Goal: Book appointment/travel/reservation

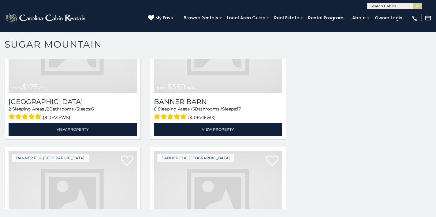
scroll to position [1655, 0]
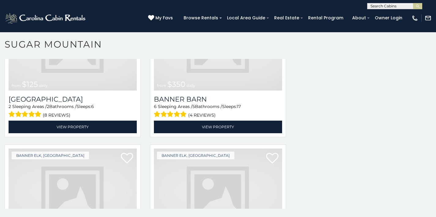
click at [210, 180] on img at bounding box center [218, 191] width 128 height 86
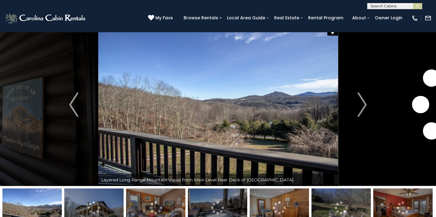
scroll to position [24, 0]
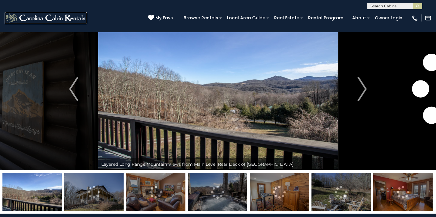
click at [21, 23] on img at bounding box center [46, 18] width 83 height 12
